Goal: Navigation & Orientation: Find specific page/section

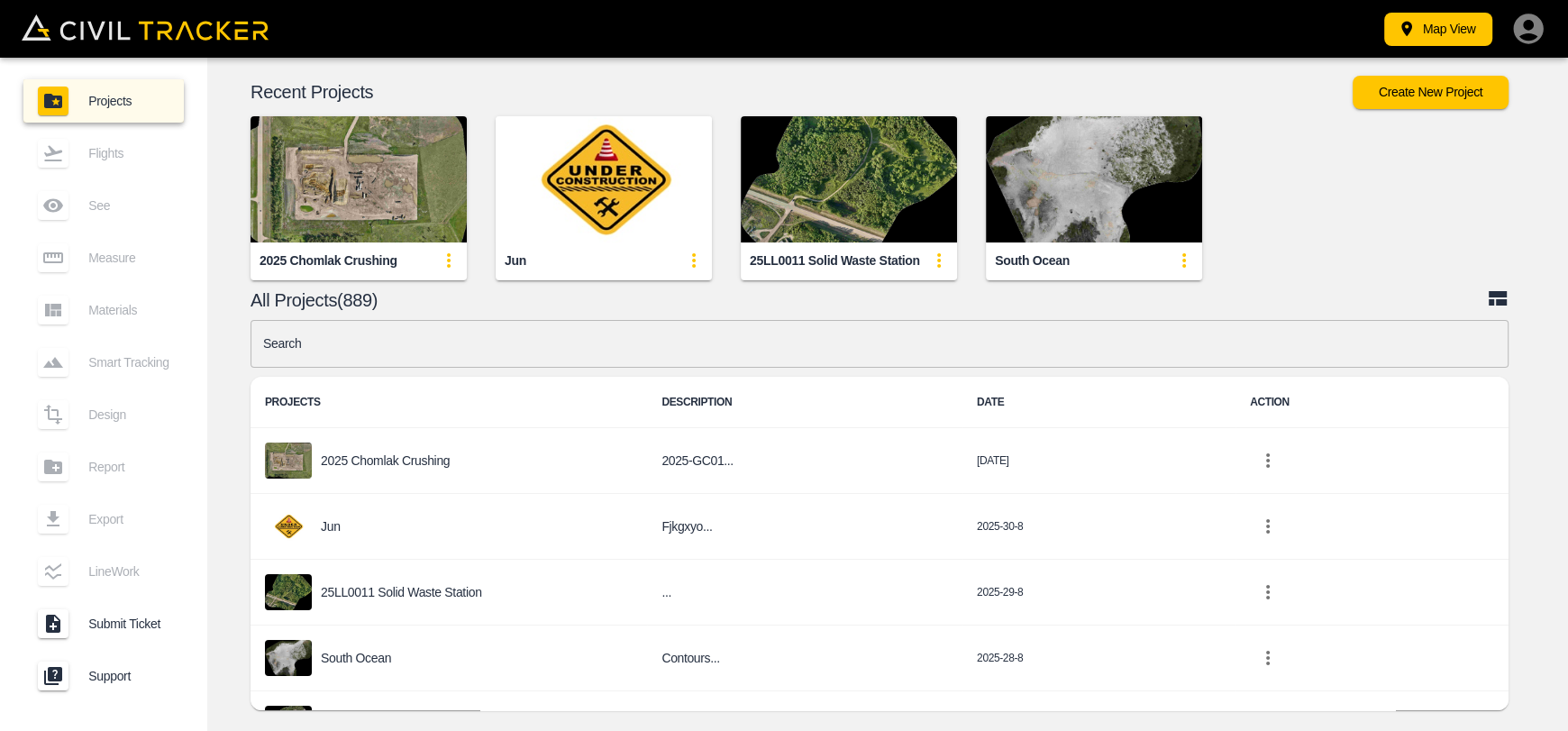
click at [410, 142] on img "button" at bounding box center [358, 179] width 217 height 126
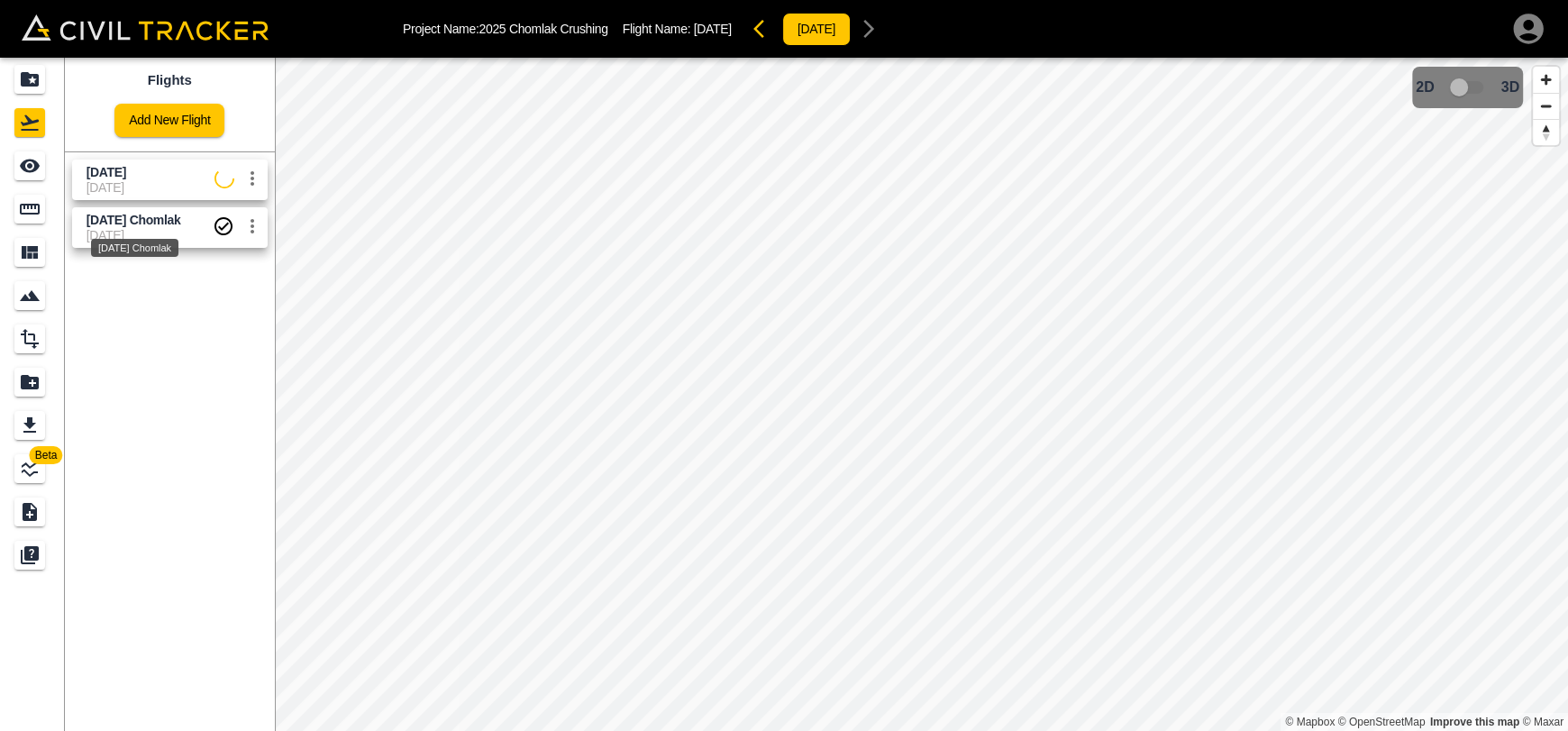
click at [103, 218] on span "[DATE] Chomlak" at bounding box center [133, 219] width 95 height 14
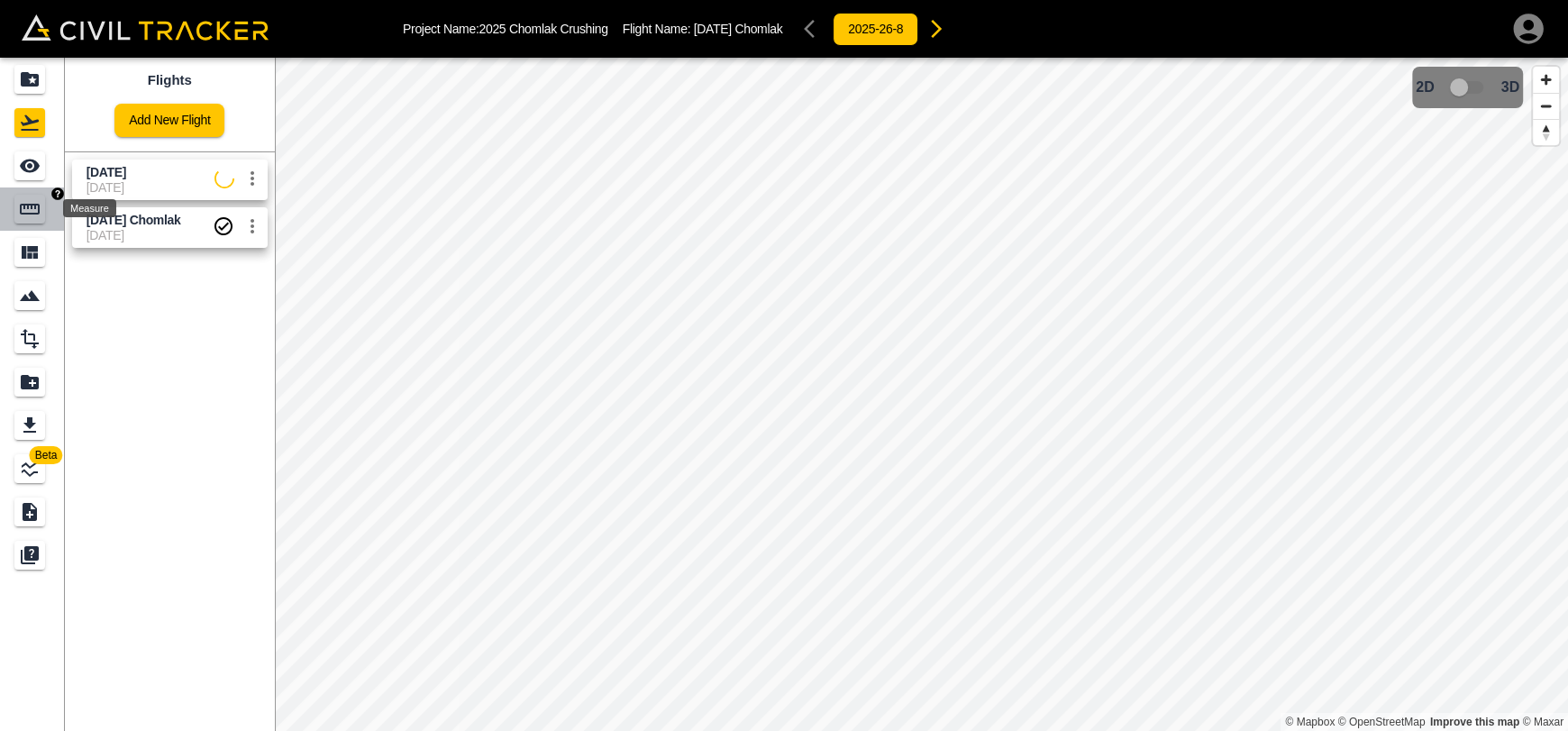
click at [28, 202] on icon "Measure" at bounding box center [30, 209] width 22 height 22
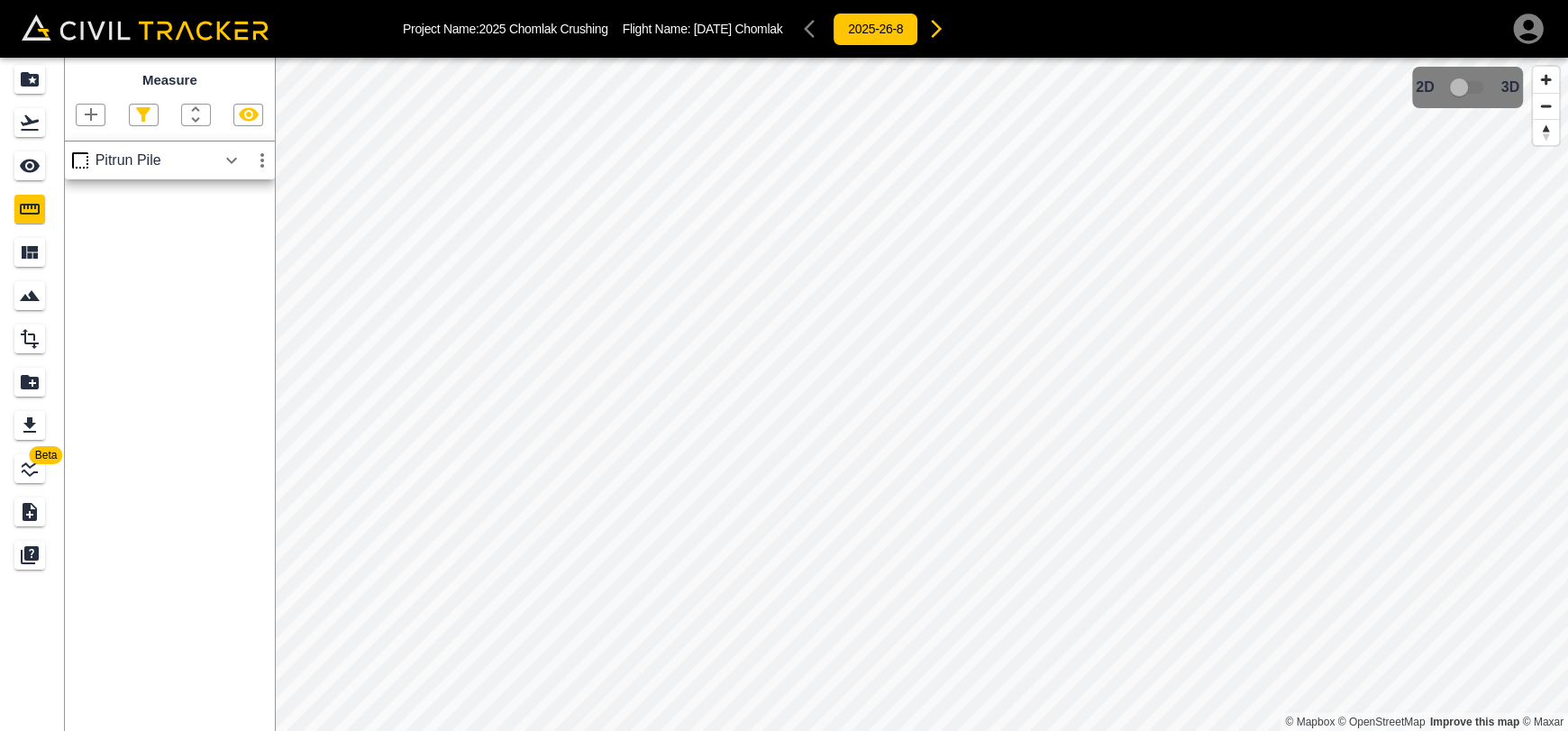
click at [242, 152] on icon "button" at bounding box center [231, 160] width 22 height 22
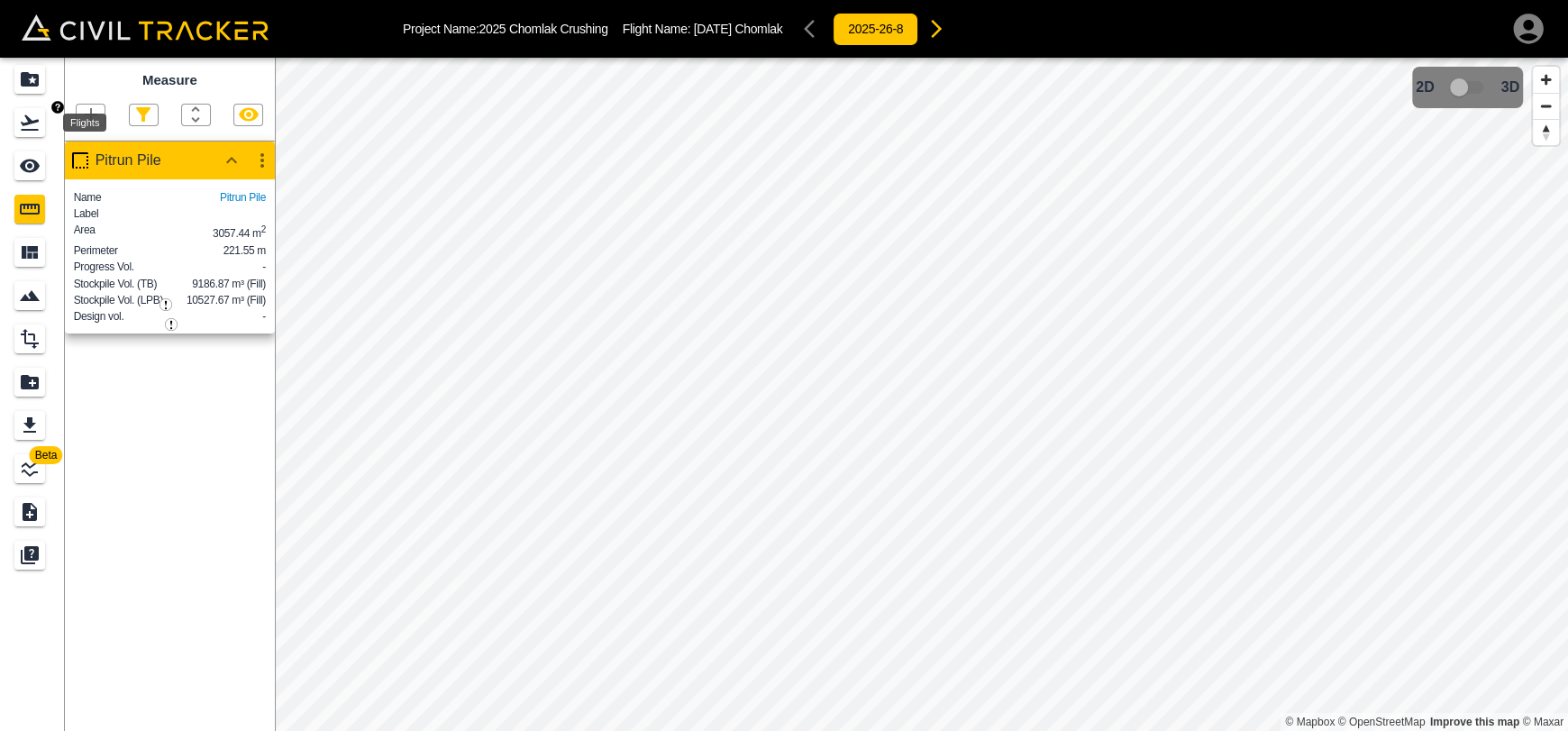
click at [22, 128] on icon "Flights" at bounding box center [30, 123] width 18 height 15
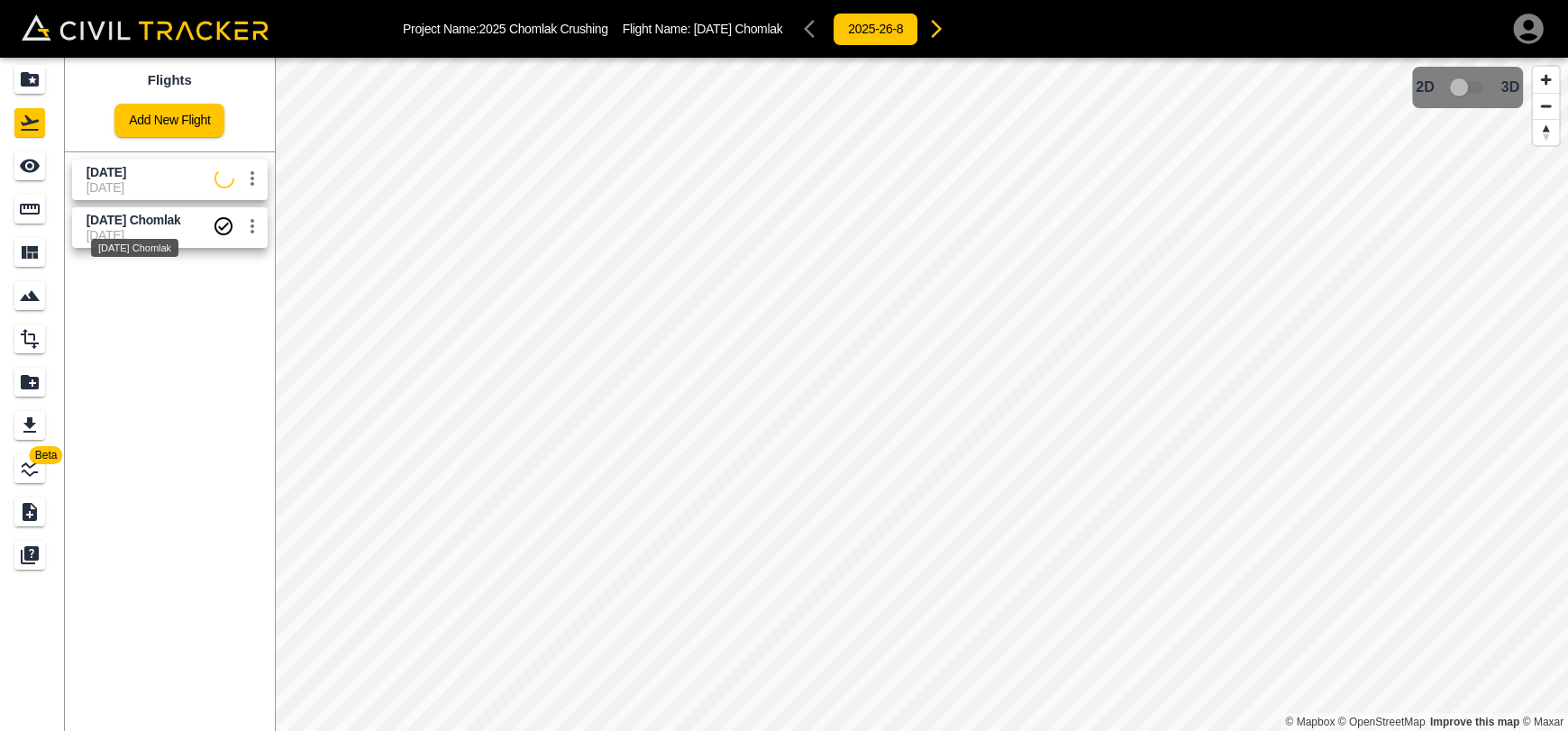
click at [107, 217] on span "[DATE] Chomlak" at bounding box center [133, 219] width 95 height 14
click at [39, 166] on icon "See" at bounding box center [30, 166] width 22 height 22
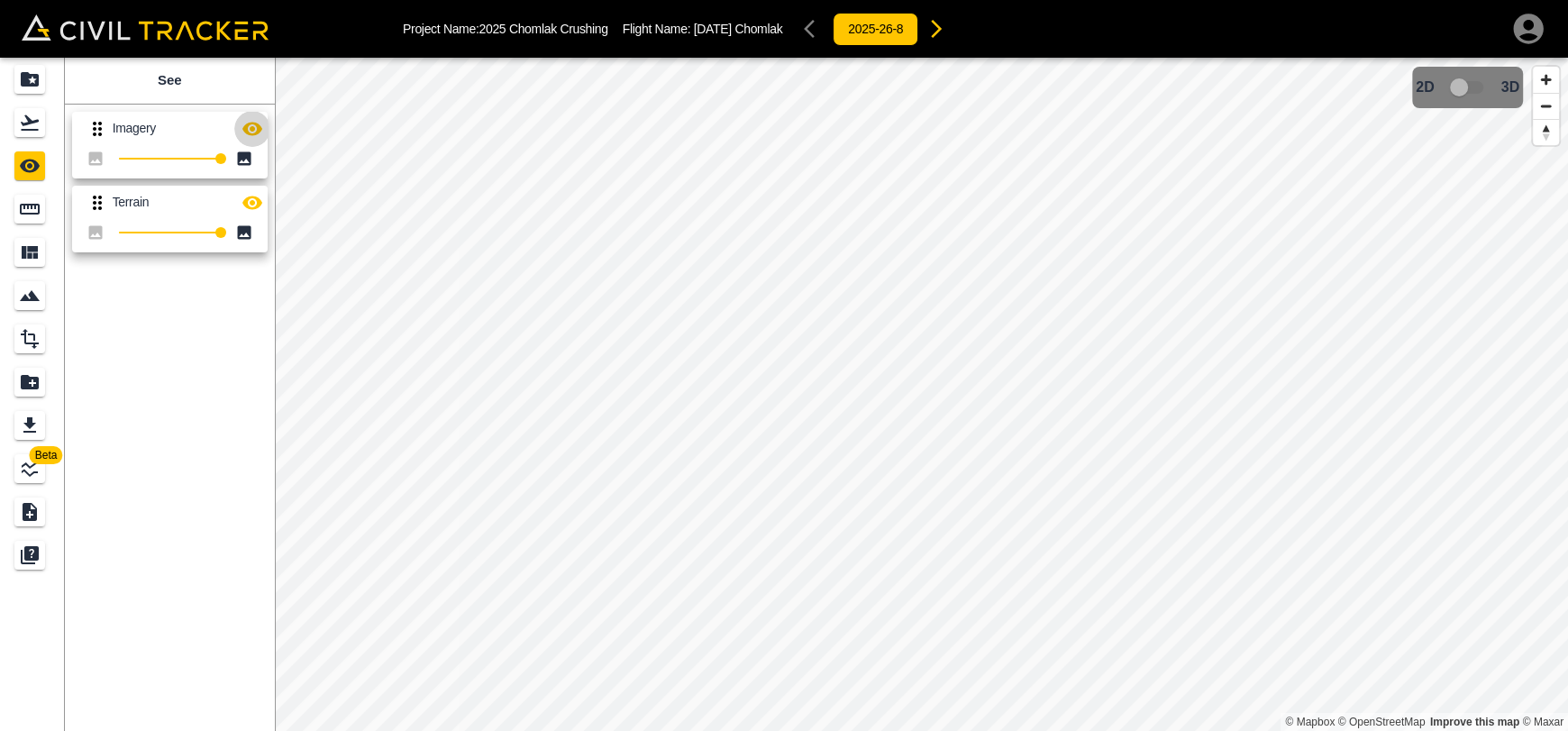
click at [259, 127] on icon "button" at bounding box center [252, 128] width 20 height 13
click at [245, 202] on icon "button" at bounding box center [252, 202] width 20 height 13
click at [24, 83] on icon "Projects" at bounding box center [30, 79] width 18 height 14
